Goal: Task Accomplishment & Management: Complete application form

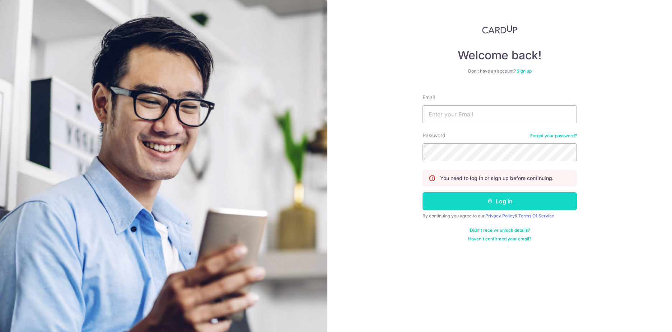
type input "[PERSON_NAME][EMAIL_ADDRESS][DOMAIN_NAME]"
click at [467, 201] on button "Log in" at bounding box center [500, 201] width 154 height 18
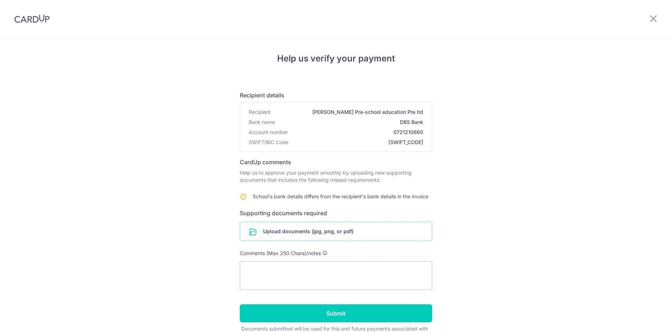
click at [280, 229] on input "file" at bounding box center [336, 231] width 192 height 19
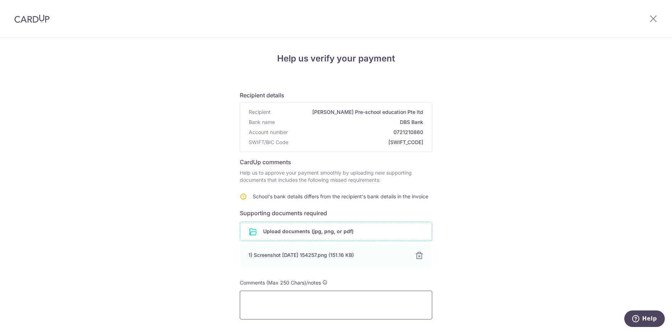
click at [261, 291] on textarea at bounding box center [336, 305] width 192 height 29
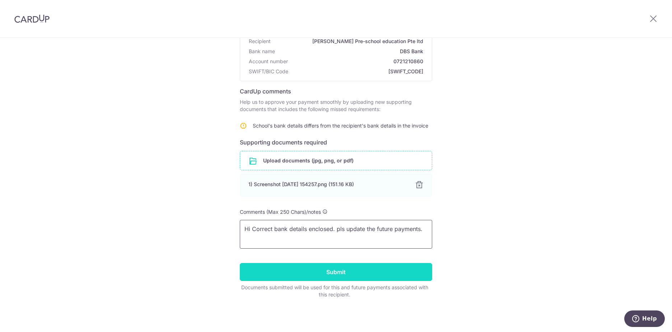
type textarea "Hi Correct bank details enclosed. pls update the future payments."
click at [301, 265] on input "Submit" at bounding box center [336, 272] width 192 height 18
